Goal: Find specific page/section: Find specific page/section

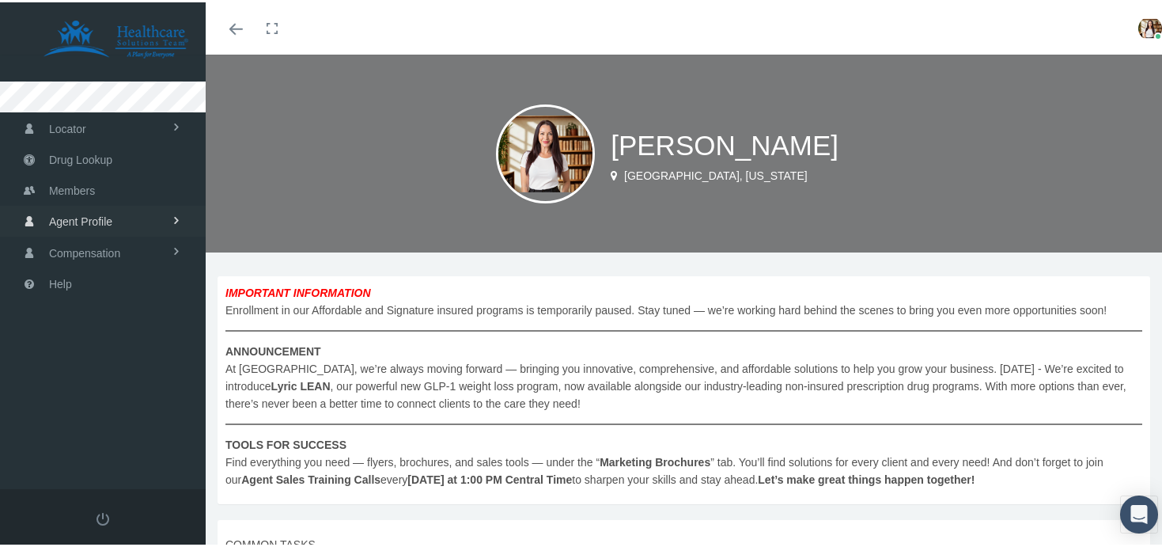
click at [121, 219] on link "Agent Profile" at bounding box center [103, 218] width 206 height 31
click at [108, 242] on link "View" at bounding box center [103, 252] width 206 height 28
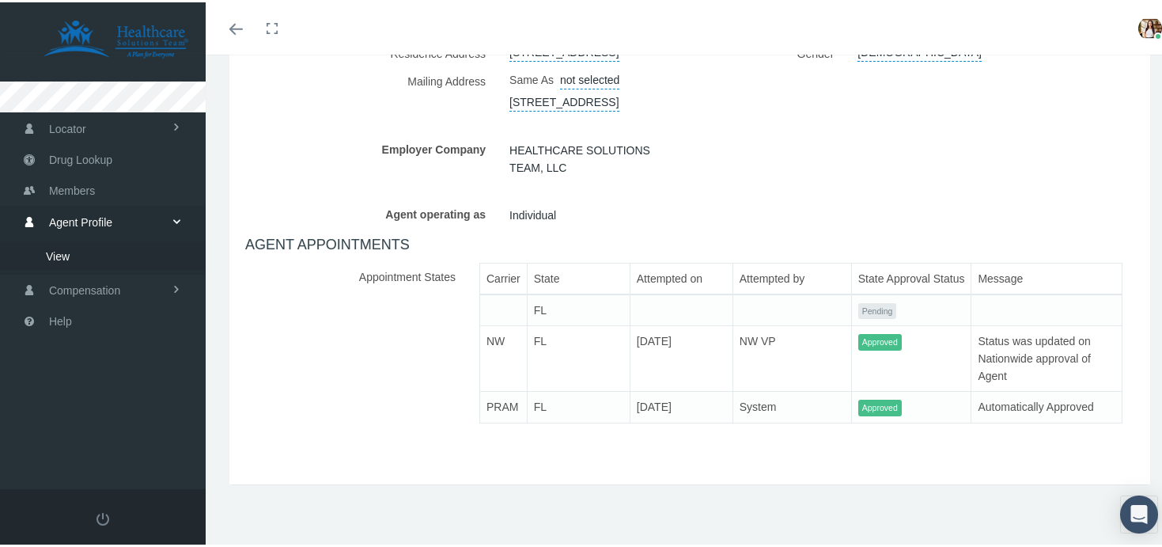
scroll to position [446, 0]
click at [820, 207] on div "Agent operating as Individual" at bounding box center [689, 212] width 913 height 28
click at [347, 249] on h4 "AGENT APPOINTMENTS" at bounding box center [689, 242] width 889 height 17
click at [424, 271] on label "Appointment States" at bounding box center [356, 346] width 222 height 173
click at [1027, 309] on td at bounding box center [1046, 308] width 151 height 32
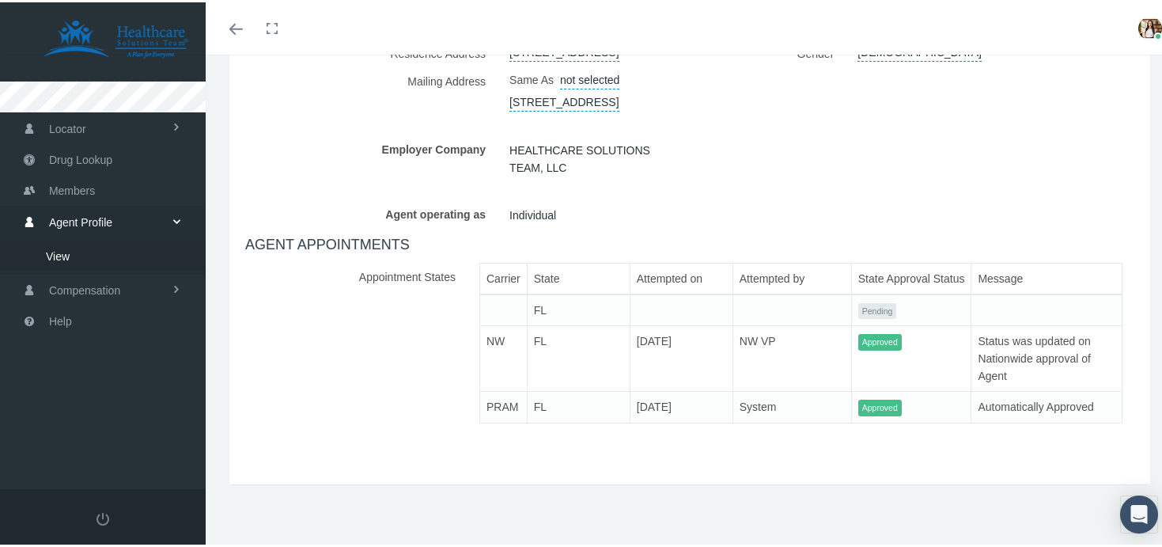
click at [1065, 403] on td "Automatically Approved" at bounding box center [1046, 405] width 151 height 32
drag, startPoint x: 596, startPoint y: 293, endPoint x: 576, endPoint y: 271, distance: 29.7
click at [596, 293] on td "FL" at bounding box center [578, 308] width 103 height 32
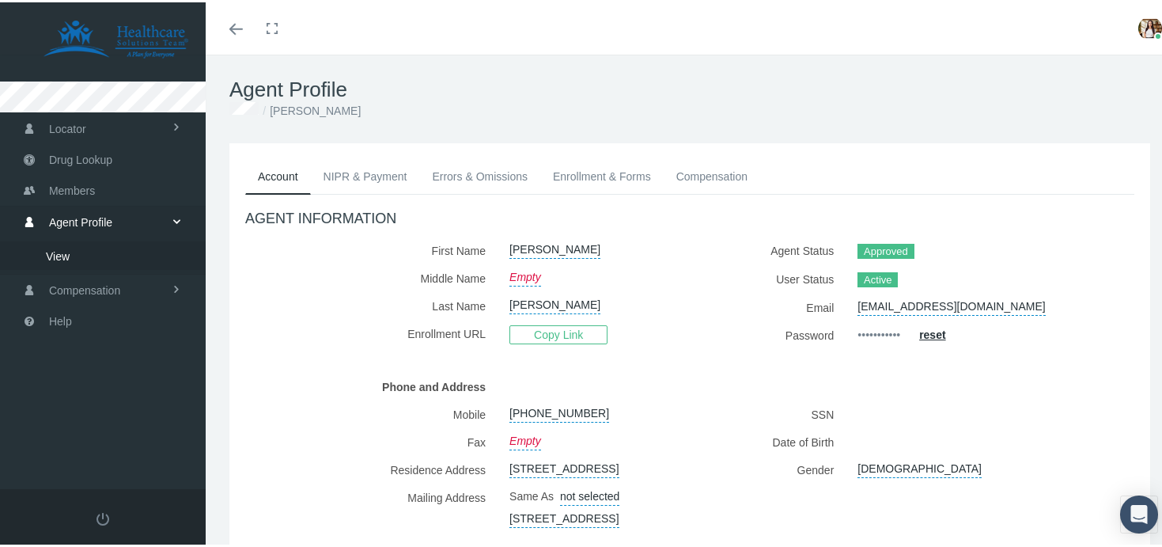
scroll to position [0, 0]
click at [710, 178] on link "Compensation" at bounding box center [712, 174] width 97 height 35
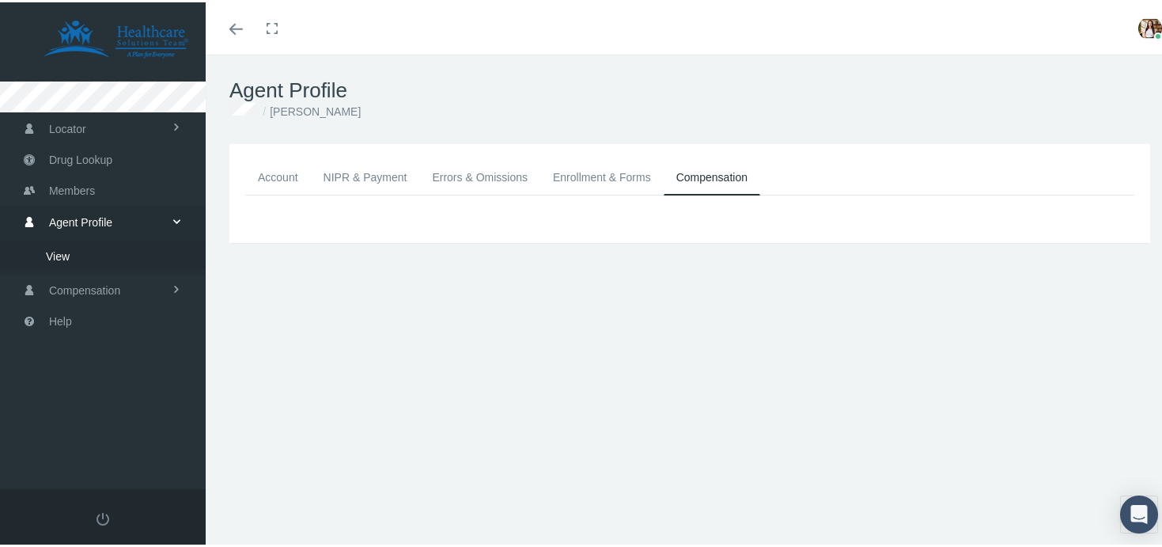
click at [66, 254] on span "View" at bounding box center [58, 253] width 24 height 27
